Goal: Task Accomplishment & Management: Complete application form

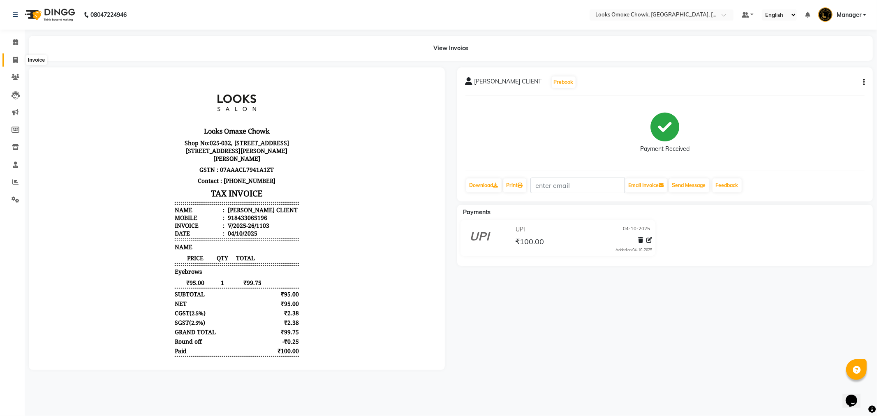
click at [13, 59] on icon at bounding box center [15, 60] width 5 height 6
select select "service"
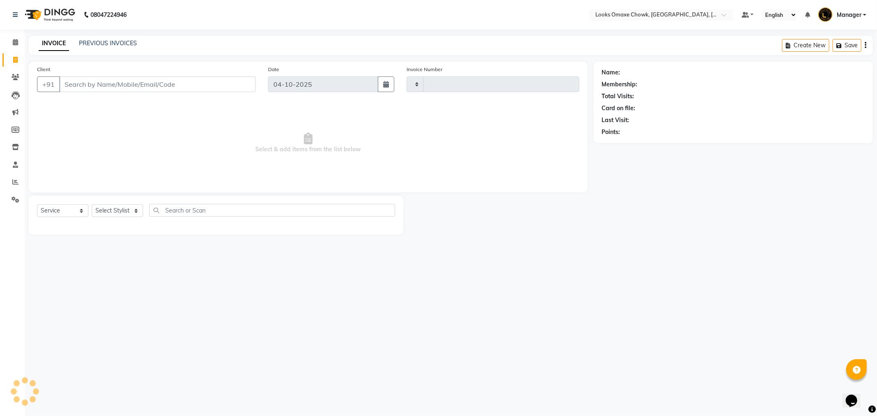
type input "1104"
select select "8121"
click at [9, 56] on span at bounding box center [15, 60] width 14 height 9
select select "service"
type input "1104"
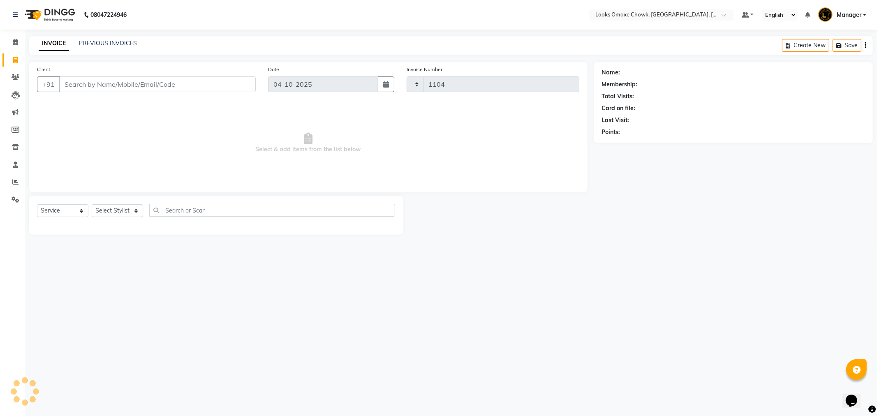
select select "8121"
drag, startPoint x: 84, startPoint y: 86, endPoint x: 118, endPoint y: 93, distance: 34.3
click at [86, 87] on input "Client" at bounding box center [157, 84] width 197 height 16
type input "8299011553"
click at [236, 85] on span "Add Client" at bounding box center [234, 84] width 32 height 8
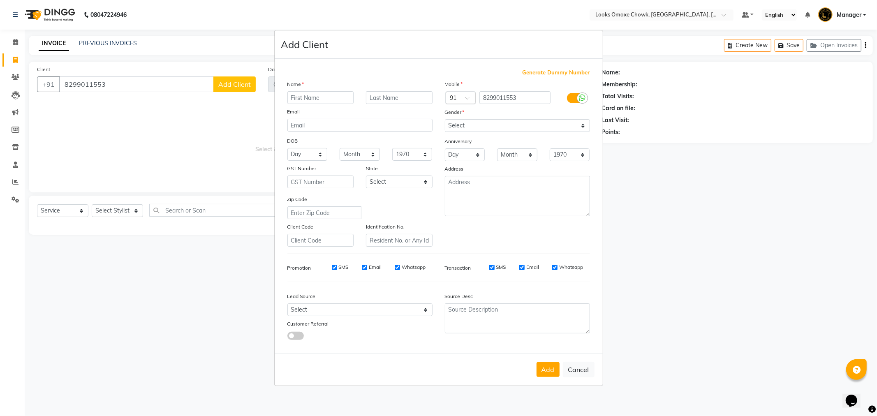
click at [331, 97] on input "text" at bounding box center [320, 97] width 67 height 13
type input "[PERSON_NAME]"
type input "CLIENT"
click at [424, 181] on select "Select [GEOGRAPHIC_DATA] [GEOGRAPHIC_DATA] [GEOGRAPHIC_DATA] [GEOGRAPHIC_DATA] …" at bounding box center [399, 182] width 67 height 13
select select "10"
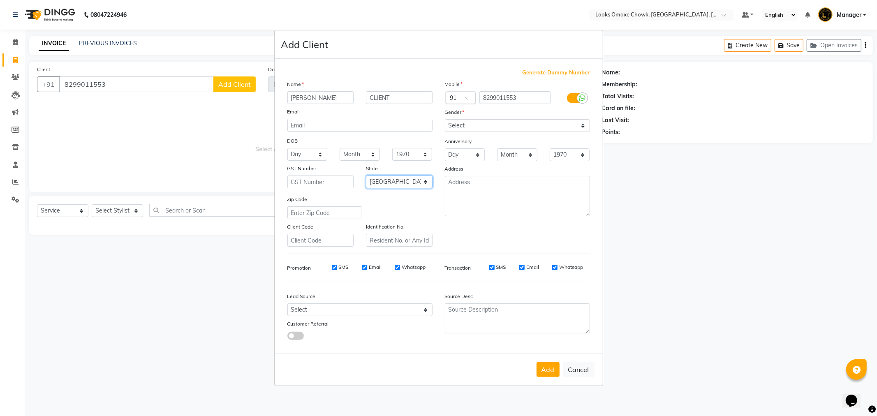
click at [366, 176] on select "Select [GEOGRAPHIC_DATA] [GEOGRAPHIC_DATA] [GEOGRAPHIC_DATA] [GEOGRAPHIC_DATA] …" at bounding box center [399, 182] width 67 height 13
click at [582, 123] on select "Select [DEMOGRAPHIC_DATA] [DEMOGRAPHIC_DATA] Other Prefer Not To Say" at bounding box center [517, 125] width 145 height 13
select select "[DEMOGRAPHIC_DATA]"
click at [445, 119] on select "Select [DEMOGRAPHIC_DATA] [DEMOGRAPHIC_DATA] Other Prefer Not To Say" at bounding box center [517, 125] width 145 height 13
click at [546, 371] on button "Add" at bounding box center [548, 369] width 23 height 15
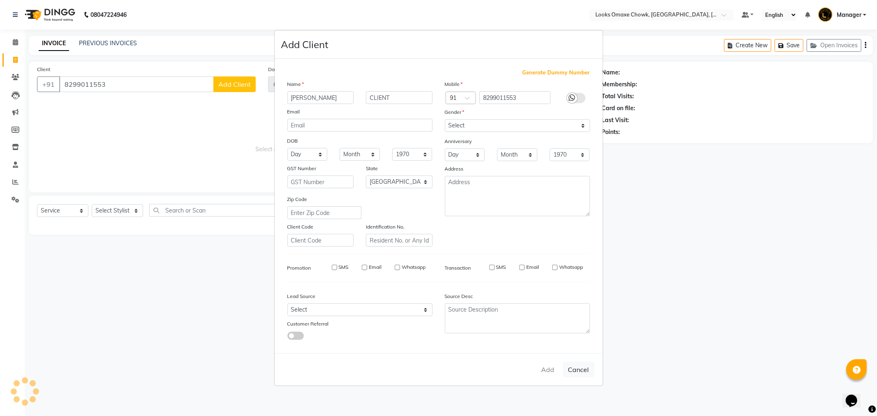
select select
select select "null"
select select
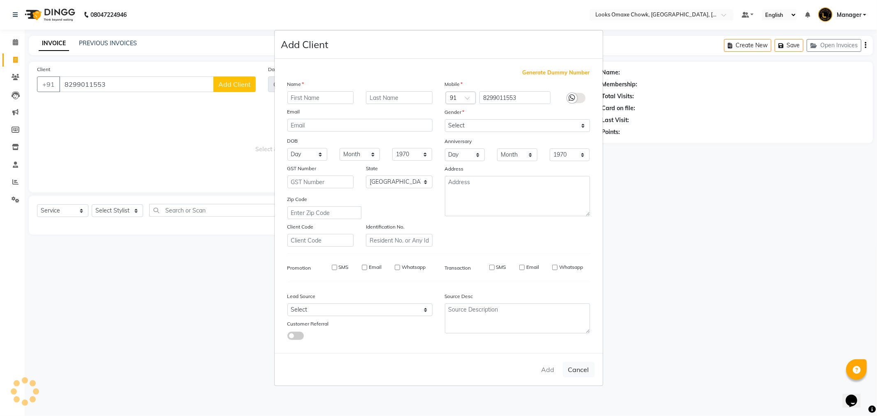
select select
checkbox input "false"
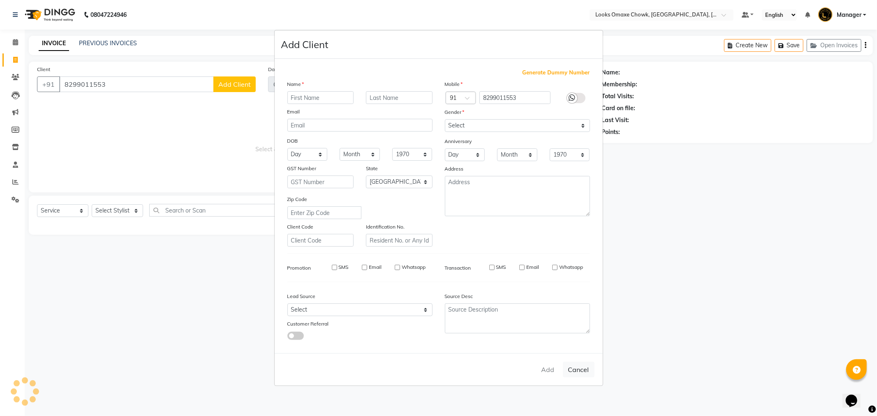
checkbox input "false"
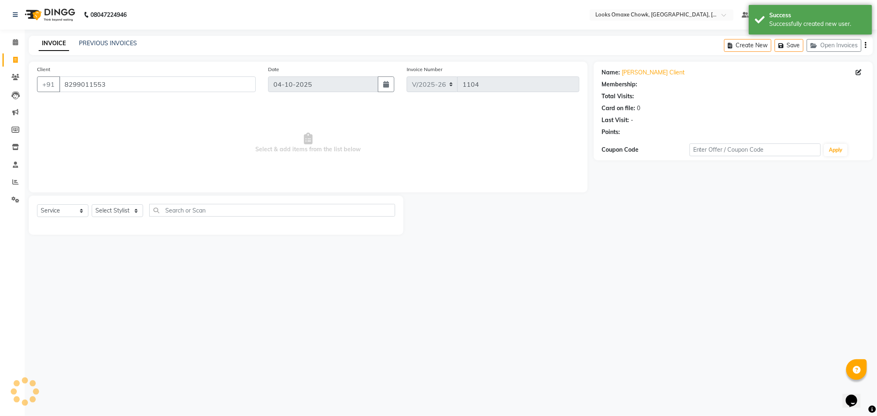
select select "1: Object"
click at [136, 215] on select "Select Stylist Aditya_mrg [PERSON_NAME] Counter_Sales Manager [PERSON_NAME] [PE…" at bounding box center [117, 210] width 51 height 13
select select "75647"
click at [92, 205] on select "Select Stylist Aditya_mrg [PERSON_NAME] Counter_Sales Manager [PERSON_NAME] [PE…" at bounding box center [117, 210] width 51 height 13
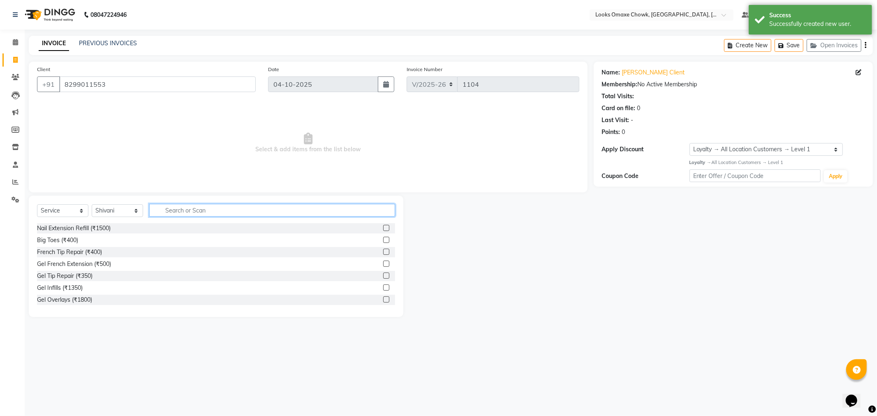
click at [236, 210] on input "text" at bounding box center [272, 210] width 246 height 13
type input "EYE"
click at [383, 239] on label at bounding box center [386, 240] width 6 height 6
click at [383, 239] on input "checkbox" at bounding box center [385, 240] width 5 height 5
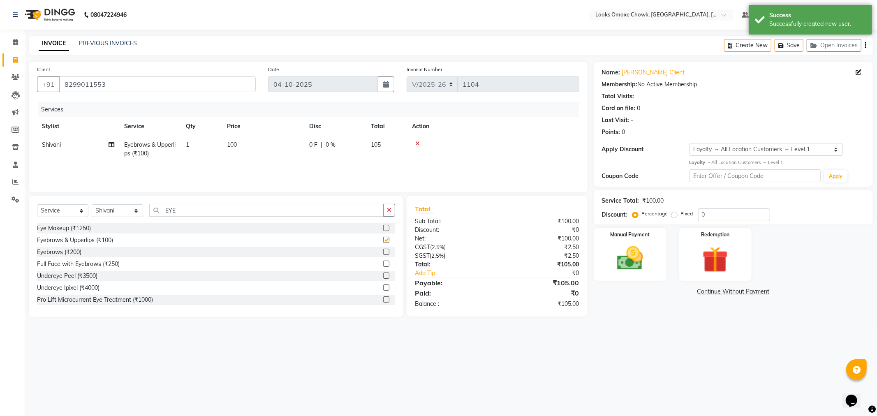
checkbox input "false"
drag, startPoint x: 243, startPoint y: 141, endPoint x: 258, endPoint y: 142, distance: 14.5
click at [247, 141] on td "100" at bounding box center [263, 149] width 82 height 27
select select "75647"
click at [298, 145] on input "100" at bounding box center [302, 147] width 72 height 13
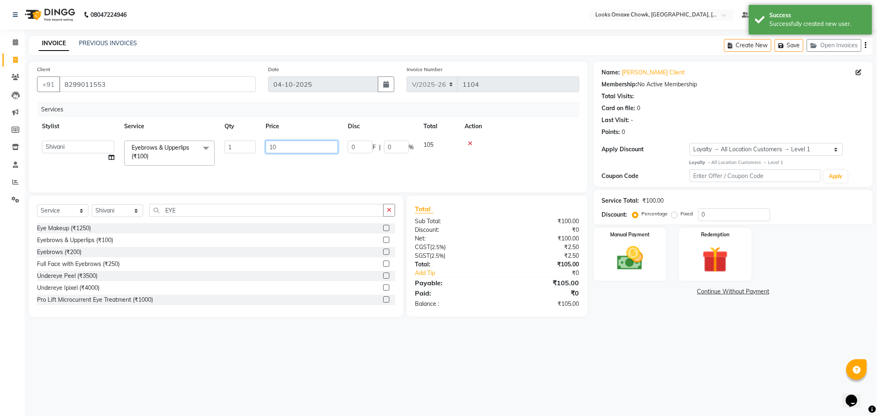
type input "1"
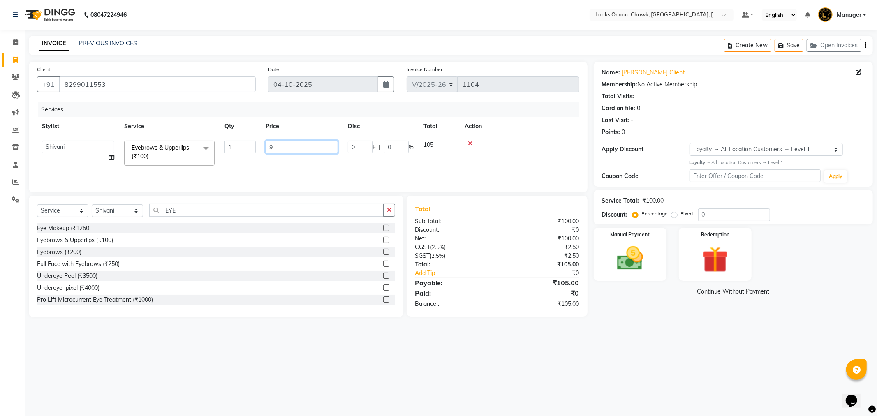
type input "95"
click at [641, 256] on img at bounding box center [630, 258] width 44 height 31
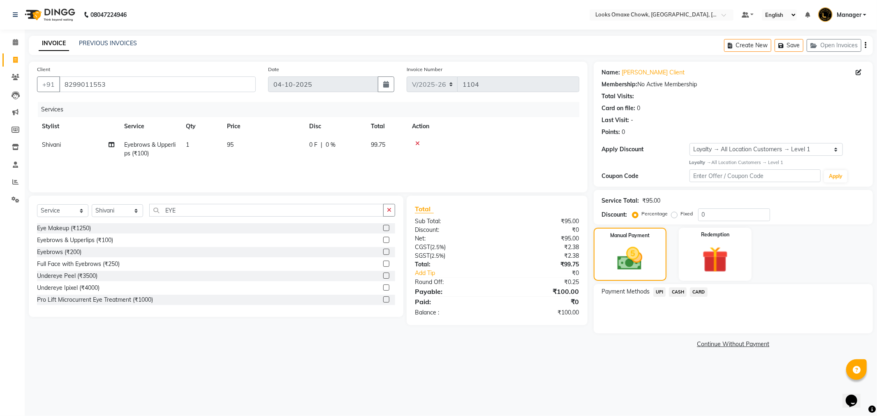
click at [661, 290] on span "UPI" at bounding box center [660, 291] width 13 height 9
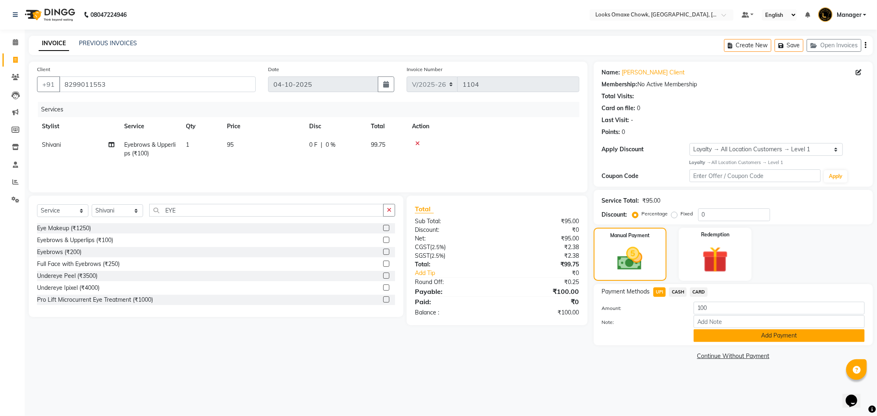
click at [753, 331] on button "Add Payment" at bounding box center [779, 335] width 171 height 13
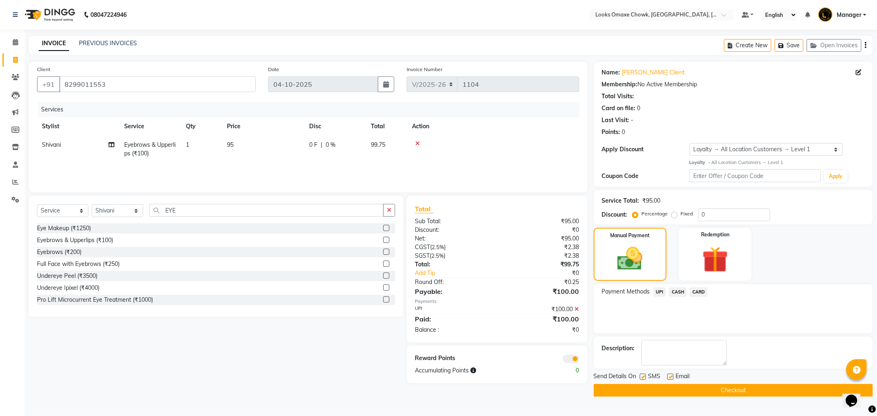
click at [686, 392] on button "Checkout" at bounding box center [733, 390] width 279 height 13
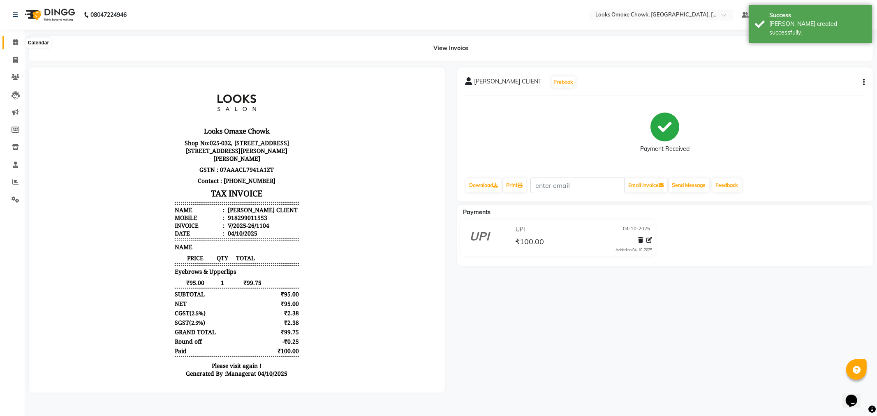
drag, startPoint x: 16, startPoint y: 42, endPoint x: 23, endPoint y: 42, distance: 6.6
click at [16, 42] on icon at bounding box center [15, 42] width 5 height 6
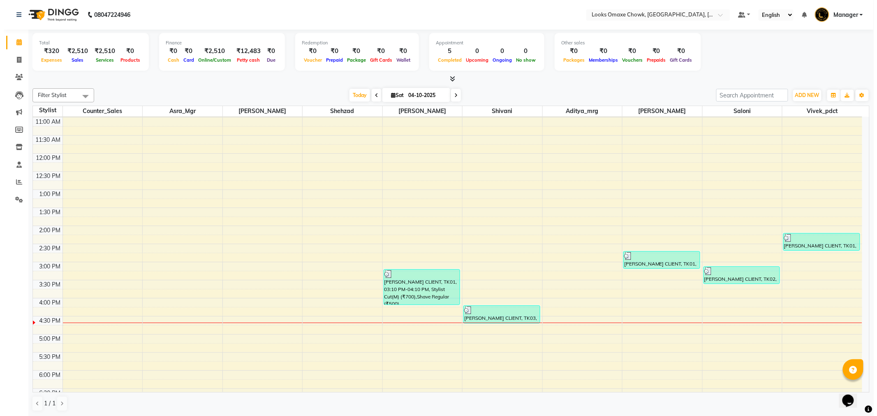
scroll to position [91, 0]
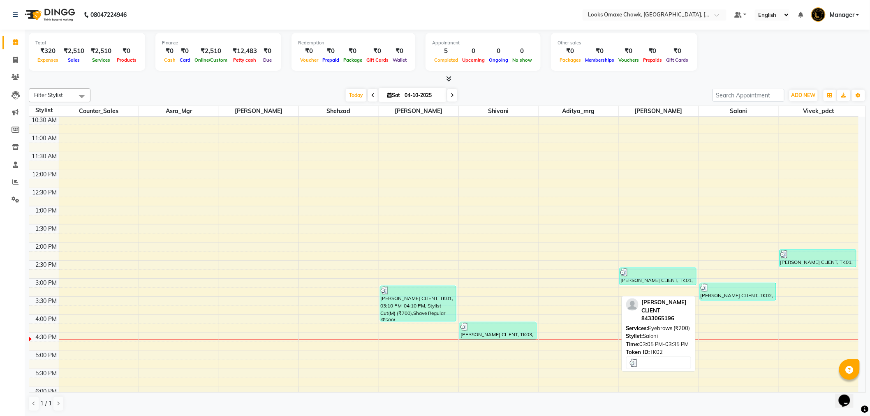
click at [739, 290] on div at bounding box center [738, 288] width 75 height 8
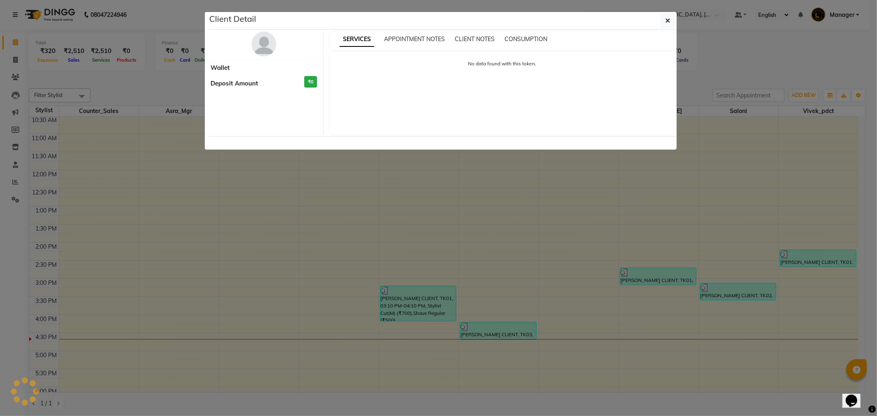
select select "3"
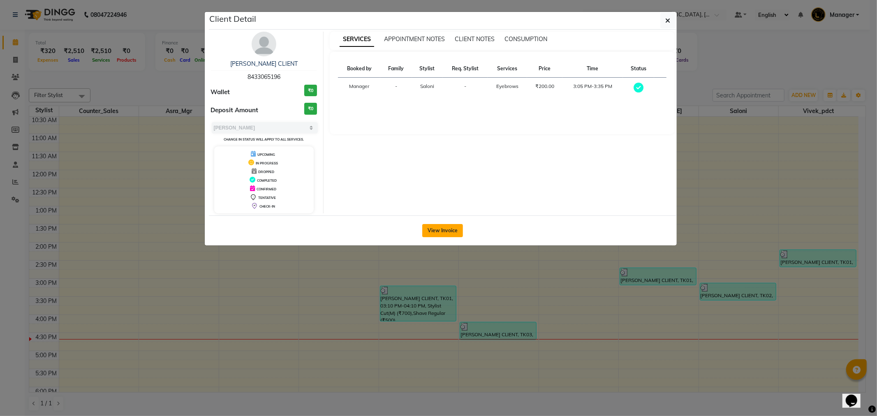
click at [436, 229] on button "View Invoice" at bounding box center [442, 230] width 41 height 13
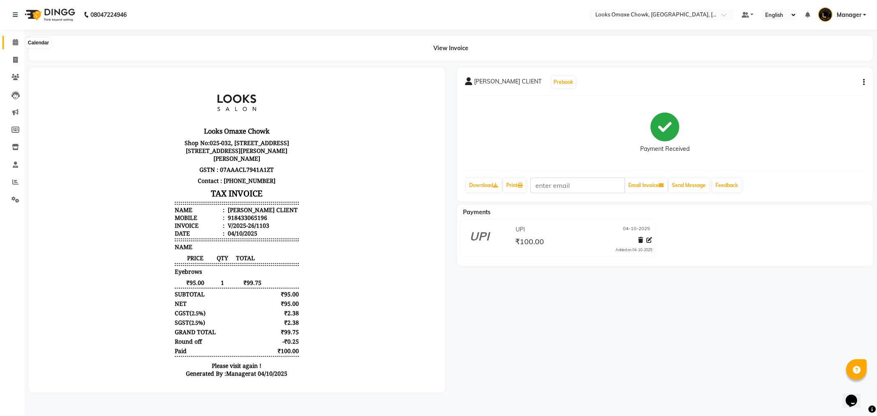
click at [13, 44] on icon at bounding box center [15, 42] width 5 height 6
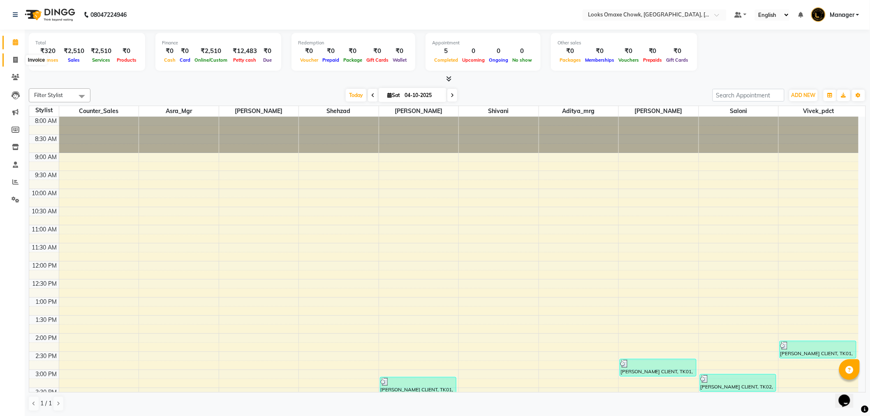
click at [15, 63] on icon at bounding box center [15, 60] width 5 height 6
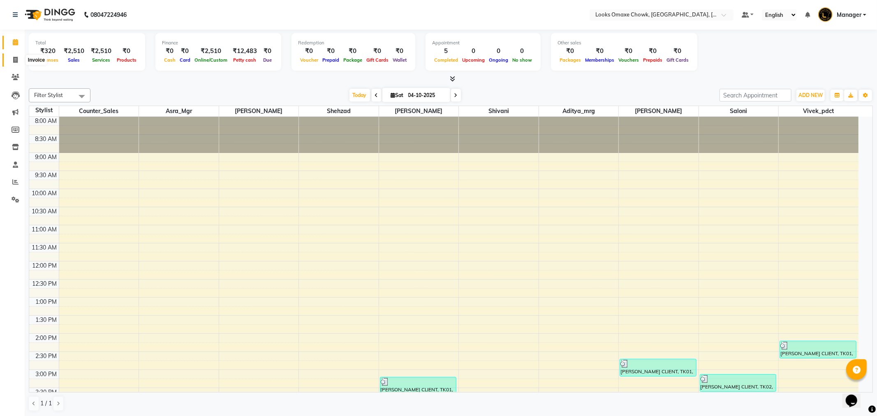
select select "8121"
select select "service"
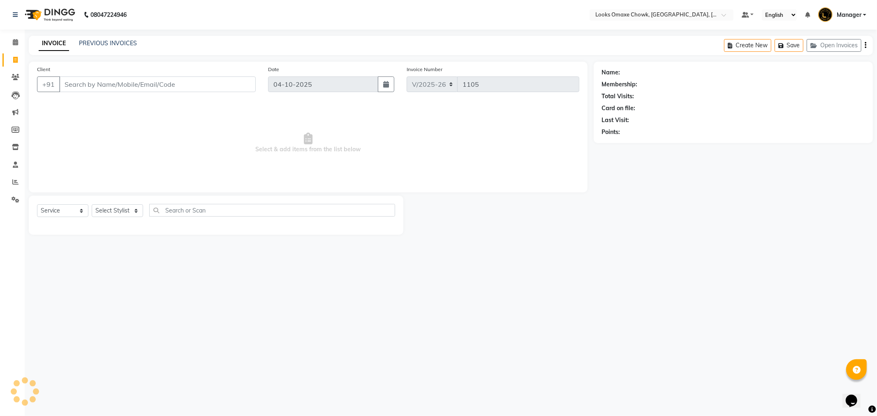
click at [105, 48] on div "INVOICE PREVIOUS INVOICES" at bounding box center [88, 43] width 118 height 9
click at [109, 43] on link "PREVIOUS INVOICES" at bounding box center [108, 42] width 58 height 7
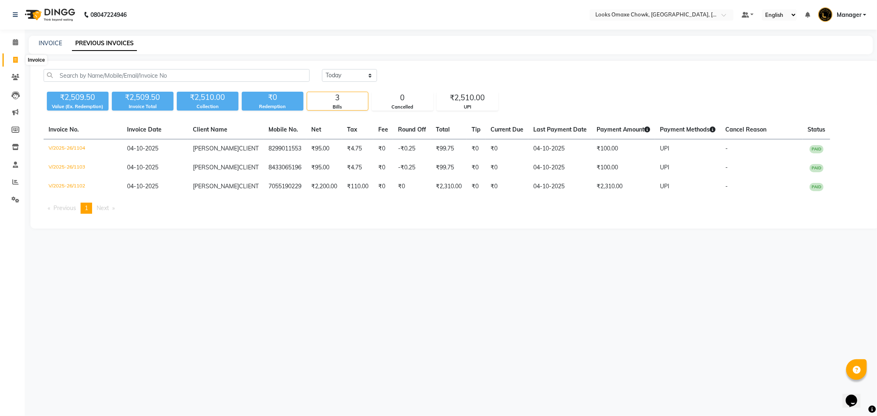
click at [17, 58] on icon at bounding box center [15, 60] width 5 height 6
select select "service"
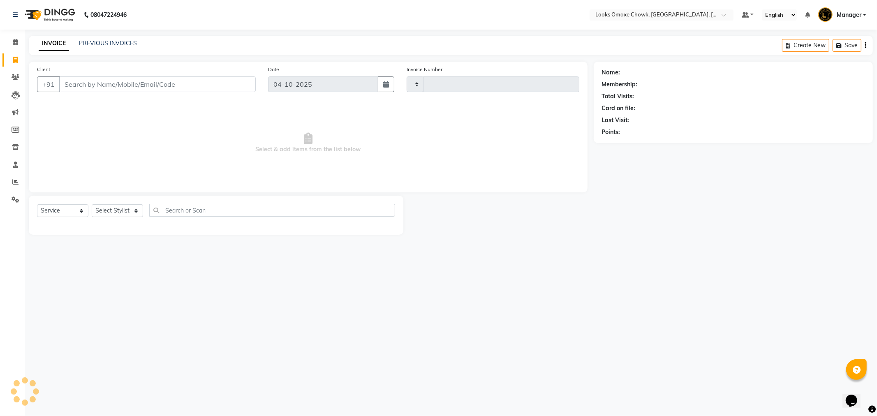
type input "1105"
select select "8121"
click at [838, 43] on button "Open Invoices" at bounding box center [834, 45] width 55 height 13
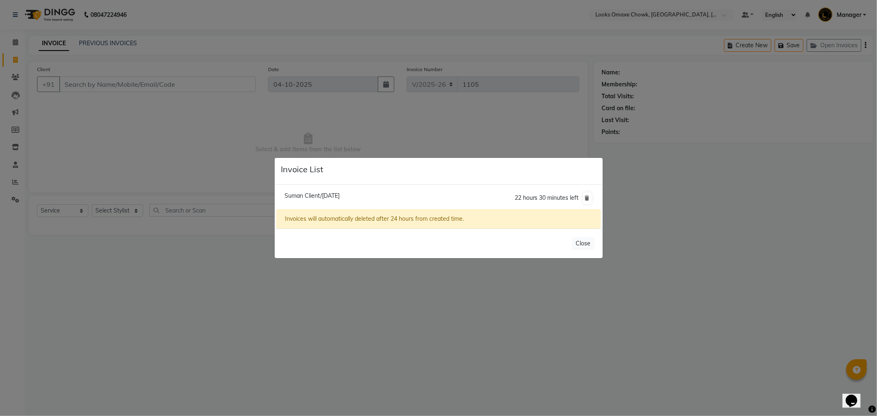
click at [340, 195] on span "Suman Client/[DATE]" at bounding box center [312, 195] width 55 height 7
type input "9990676002"
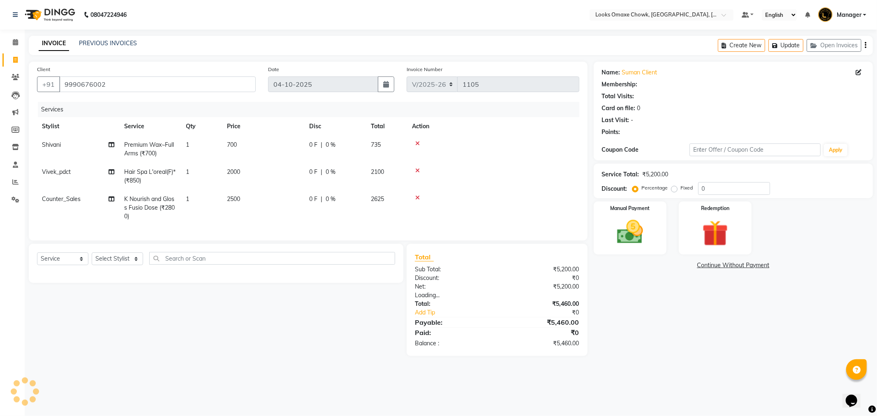
select select "1: Object"
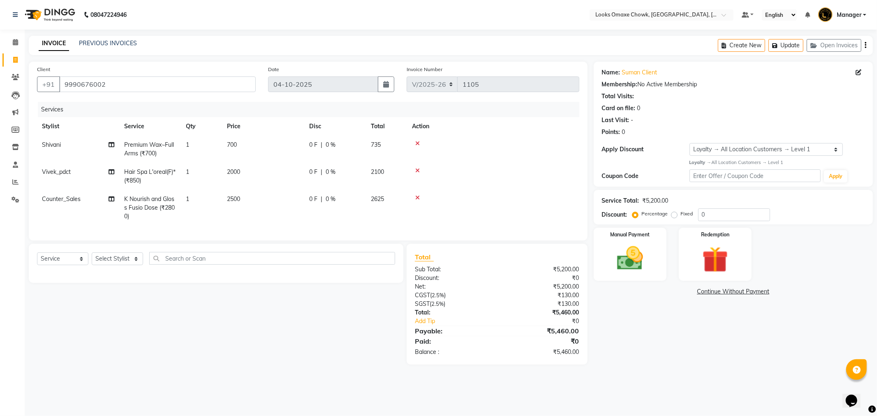
click at [235, 144] on span "700" at bounding box center [232, 144] width 10 height 7
select select "75647"
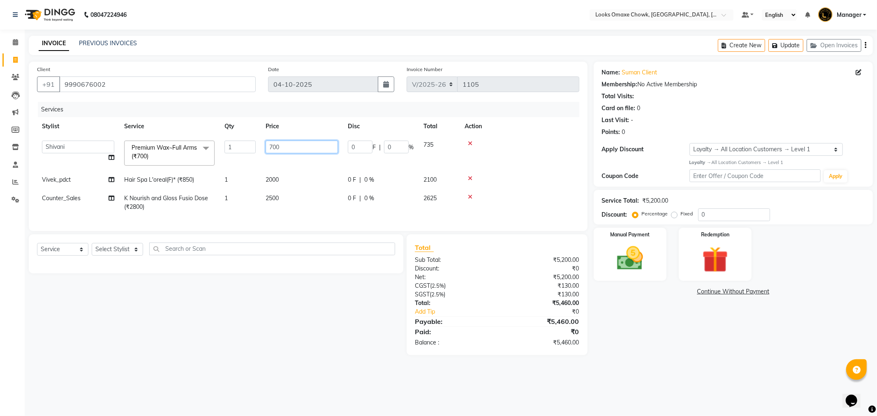
click at [287, 146] on input "700" at bounding box center [302, 147] width 72 height 13
type input "7"
type input "800"
click at [671, 364] on main "INVOICE PREVIOUS INVOICES Create New Update Open Invoices Client [PHONE_NUMBER]…" at bounding box center [451, 202] width 853 height 332
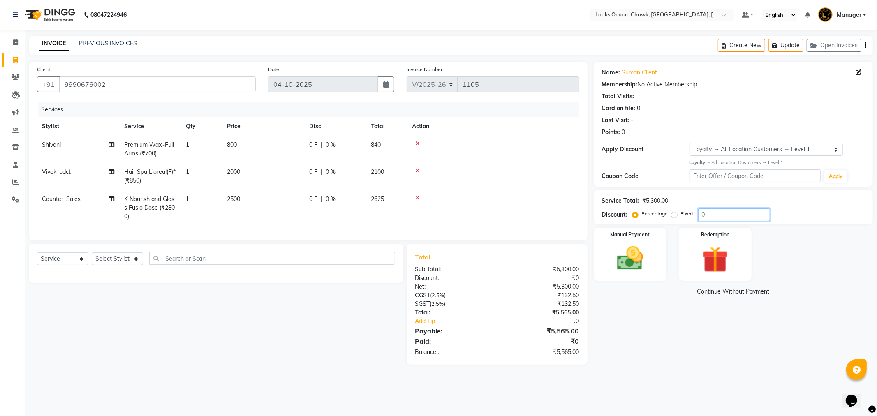
click at [721, 213] on input "0" at bounding box center [734, 215] width 72 height 13
type input "25"
drag, startPoint x: 243, startPoint y: 142, endPoint x: 264, endPoint y: 145, distance: 21.6
click at [245, 142] on td "800" at bounding box center [263, 149] width 82 height 27
select select "75647"
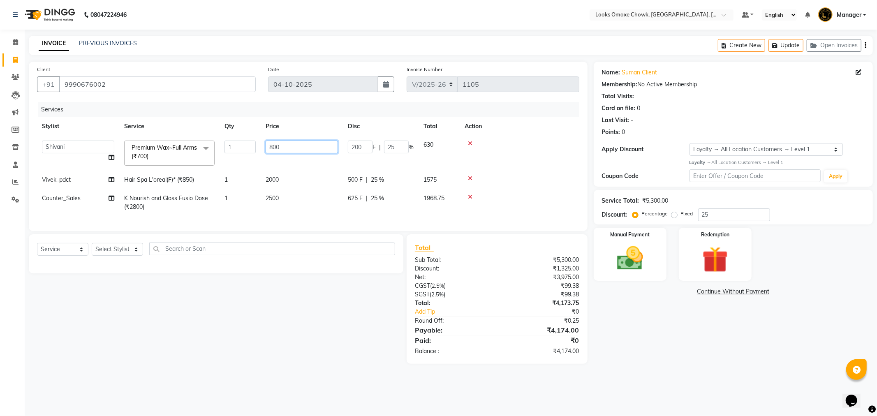
click at [304, 146] on input "800" at bounding box center [302, 147] width 72 height 13
type input "8"
type input "700"
click at [624, 343] on div "Name: Suman Client Membership: No Active Membership Total Visits: Card on file:…" at bounding box center [736, 213] width 285 height 302
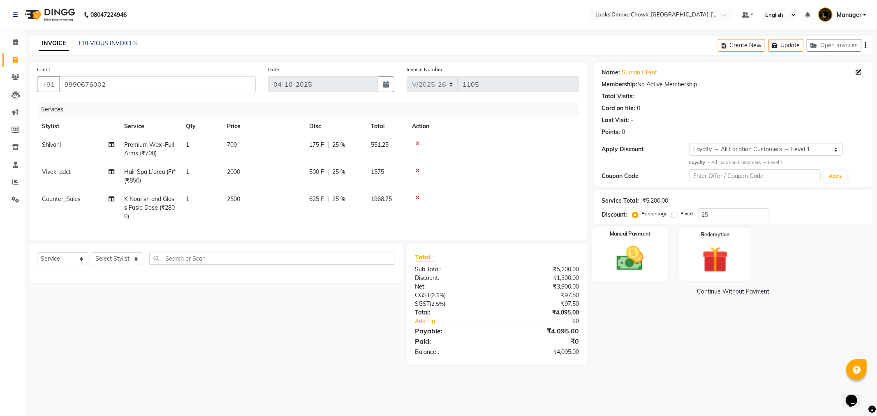
click at [643, 259] on img at bounding box center [630, 258] width 44 height 31
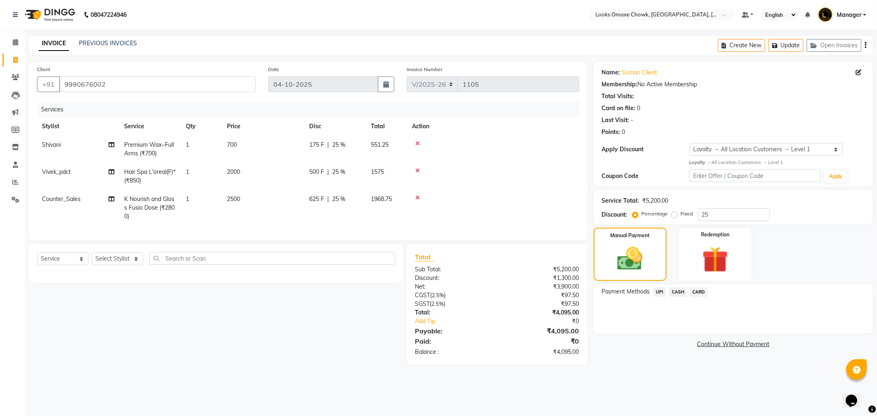
click at [680, 293] on span "CASH" at bounding box center [678, 291] width 18 height 9
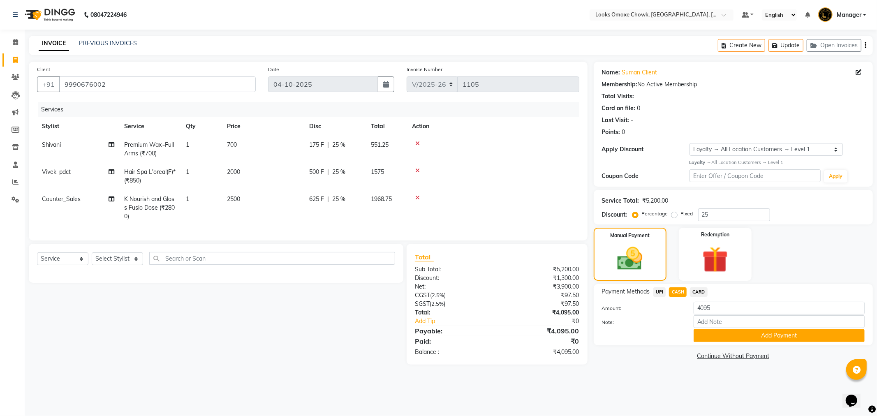
click at [252, 199] on td "2500" at bounding box center [263, 208] width 82 height 36
select select "75636"
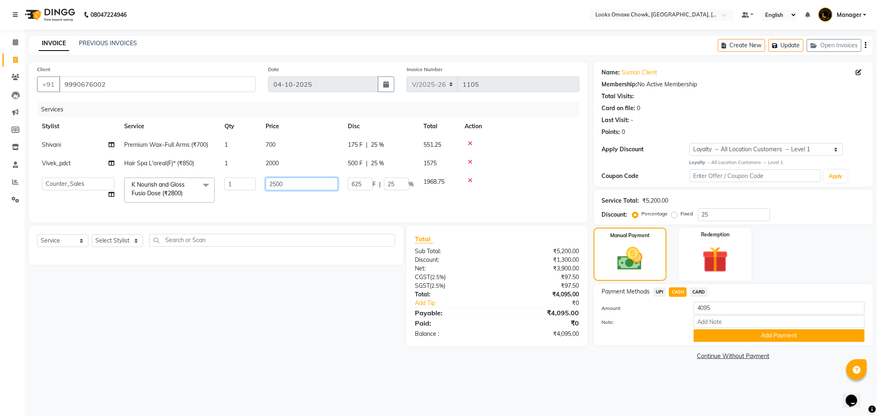
click at [303, 183] on input "2500" at bounding box center [302, 184] width 72 height 13
type input "2800"
click at [667, 369] on main "INVOICE PREVIOUS INVOICES Create New Update Open Invoices Client [PHONE_NUMBER]…" at bounding box center [451, 205] width 853 height 339
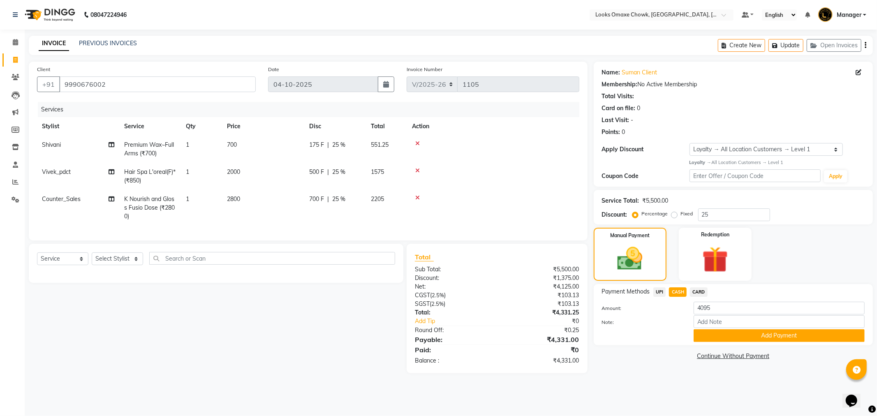
drag, startPoint x: 246, startPoint y: 199, endPoint x: 269, endPoint y: 198, distance: 23.1
click at [248, 200] on td "2800" at bounding box center [263, 208] width 82 height 36
select select "75636"
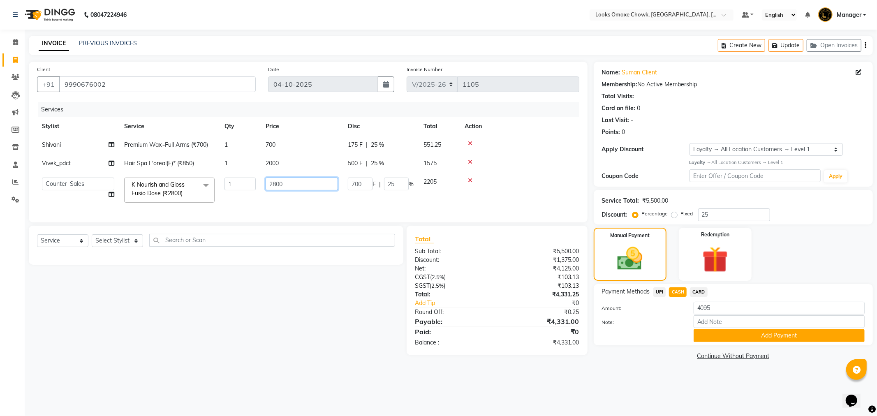
click at [308, 183] on input "2800" at bounding box center [302, 184] width 72 height 13
type input "2500"
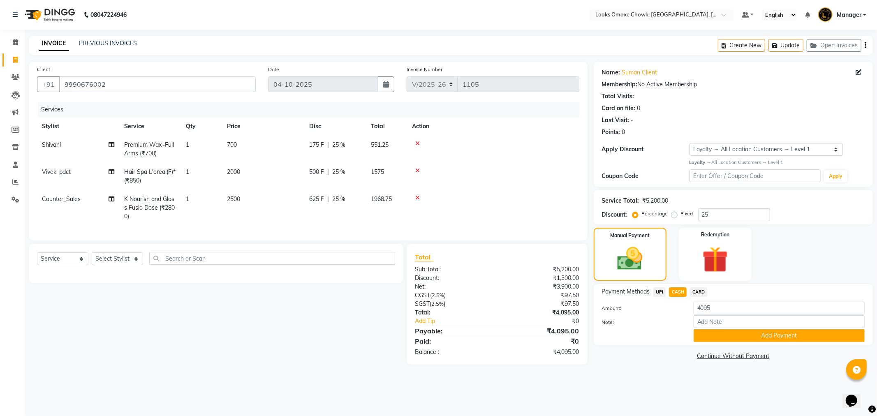
drag, startPoint x: 636, startPoint y: 382, endPoint x: 629, endPoint y: 373, distance: 12.1
click at [634, 377] on div "08047224946 Select Location × Looks Omaxe Chowk, [GEOGRAPHIC_DATA], [GEOGRAPHIC…" at bounding box center [438, 208] width 877 height 416
click at [779, 335] on button "Add Payment" at bounding box center [779, 335] width 171 height 13
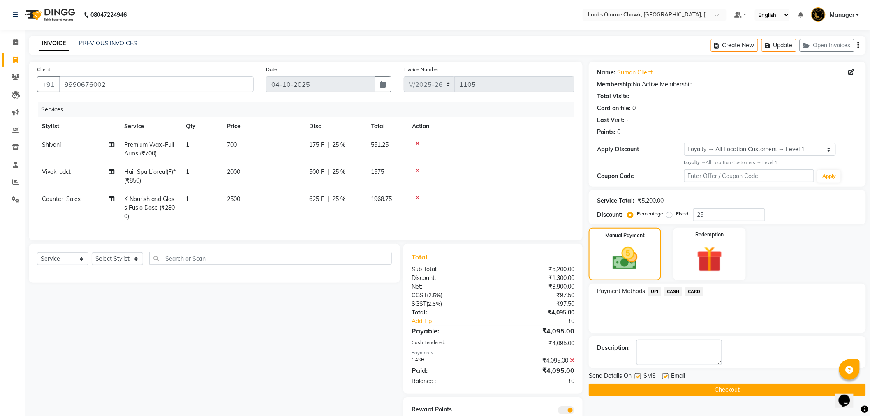
click at [640, 375] on label at bounding box center [638, 376] width 6 height 6
click at [640, 375] on input "checkbox" at bounding box center [637, 376] width 5 height 5
checkbox input "false"
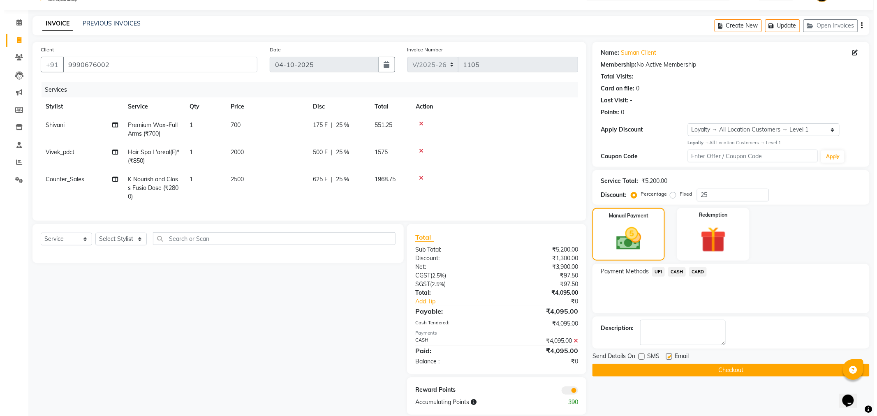
scroll to position [37, 0]
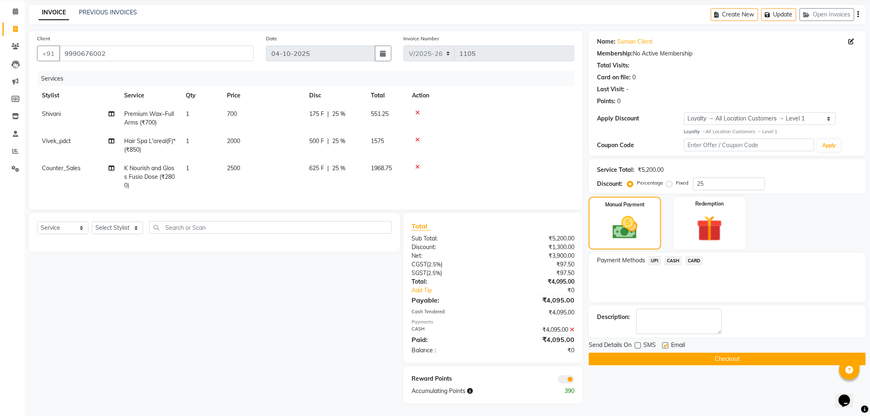
click at [573, 379] on span at bounding box center [566, 380] width 16 height 8
click at [575, 381] on input "checkbox" at bounding box center [575, 381] width 0 height 0
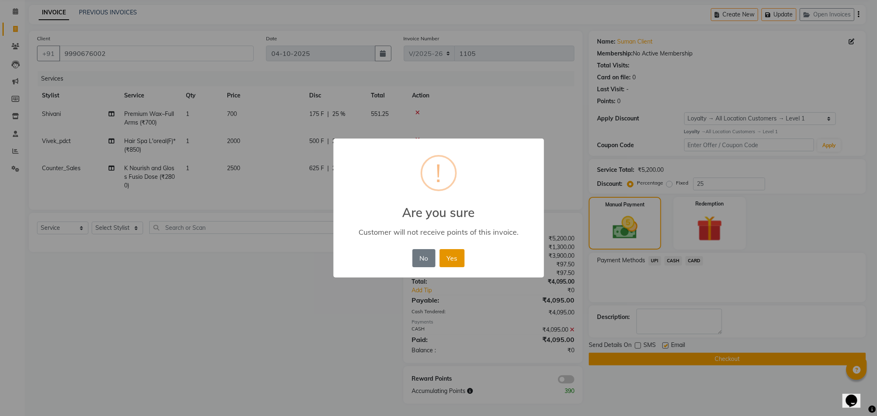
click at [458, 257] on button "Yes" at bounding box center [452, 258] width 25 height 18
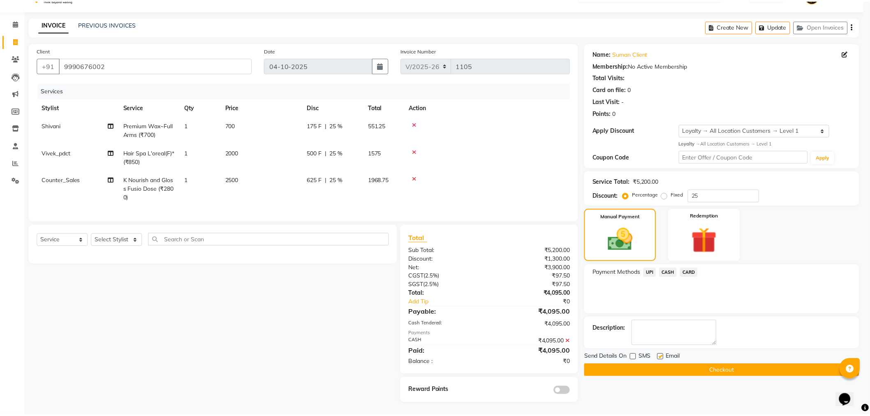
scroll to position [25, 0]
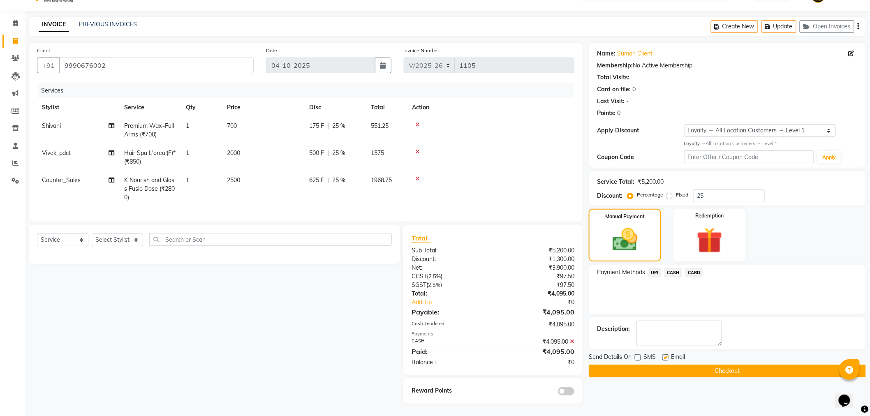
click at [708, 367] on button "Checkout" at bounding box center [727, 371] width 277 height 13
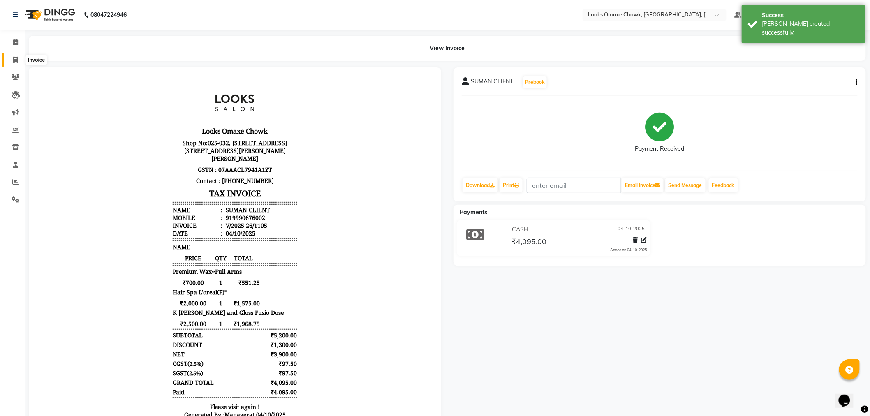
click at [15, 59] on icon at bounding box center [15, 60] width 5 height 6
select select "8121"
select select "service"
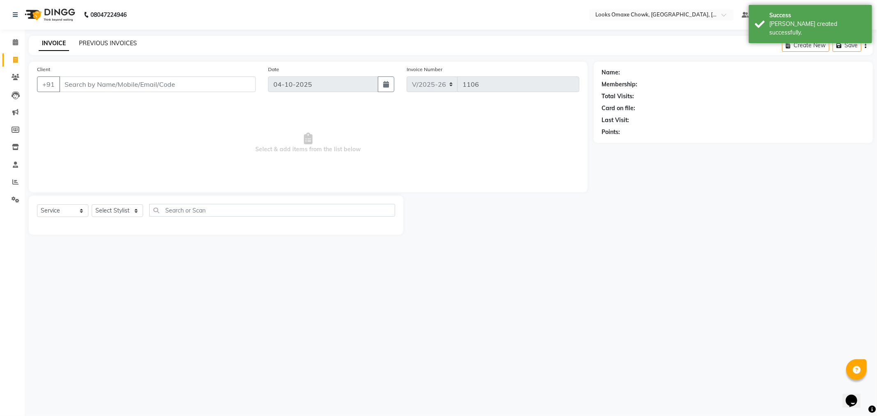
click at [102, 44] on link "PREVIOUS INVOICES" at bounding box center [108, 42] width 58 height 7
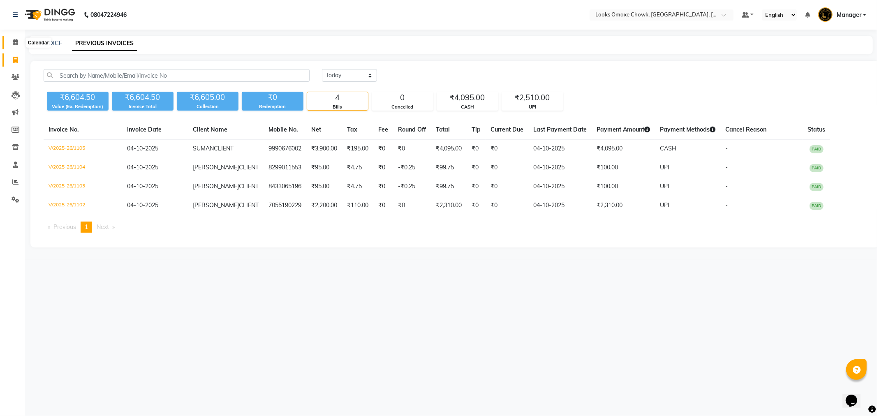
click at [19, 40] on span at bounding box center [15, 42] width 14 height 9
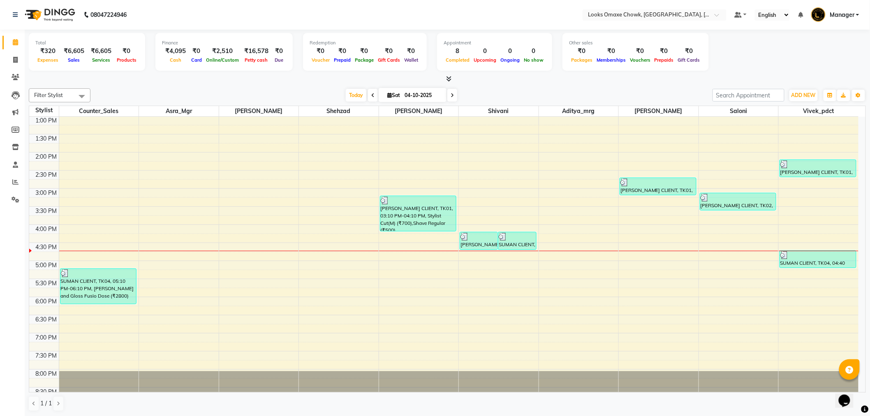
scroll to position [197, 0]
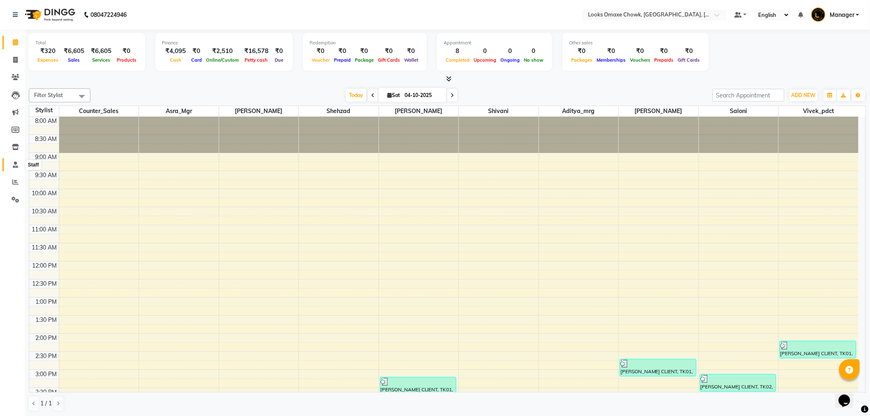
click at [16, 163] on icon at bounding box center [15, 165] width 5 height 6
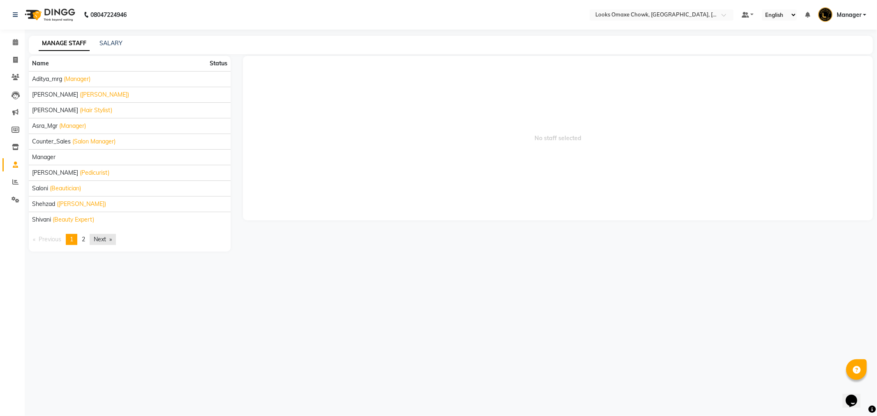
click at [97, 239] on link "Next page" at bounding box center [103, 239] width 26 height 11
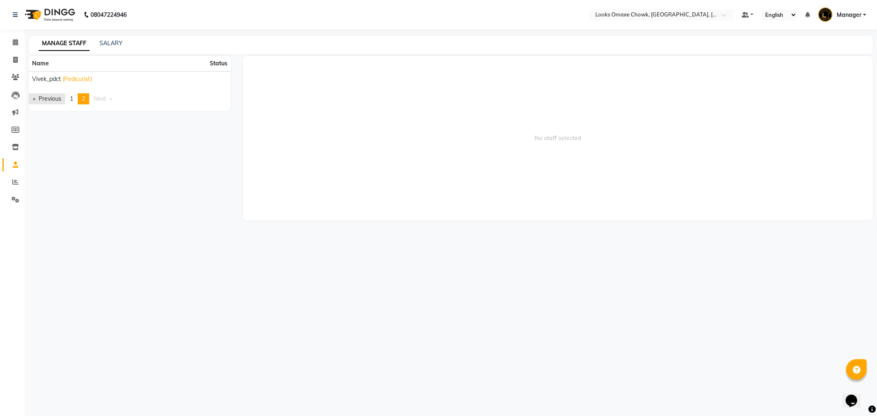
click at [42, 96] on link "Previous page" at bounding box center [47, 98] width 37 height 11
